Goal: Browse casually

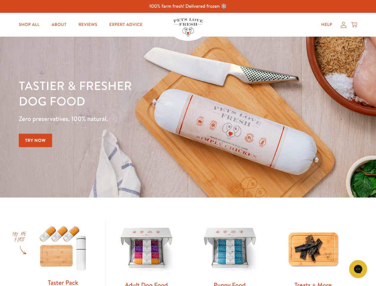
click at [188, 143] on div "Tastier & fresher dog food Zero preservatives. 100% natural. Try Now" at bounding box center [132, 117] width 226 height 79
click at [358, 269] on icon "Gorgias live chat" at bounding box center [358, 269] width 6 height 6
